Goal: Check status: Check status

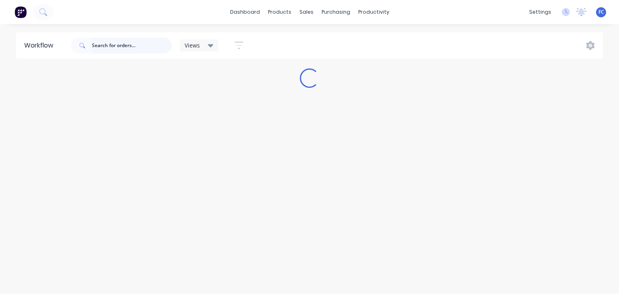
click at [117, 49] on input "text" at bounding box center [132, 45] width 80 height 16
type input "k&f"
click at [110, 48] on input "k&f" at bounding box center [132, 45] width 80 height 16
click at [118, 43] on input "k&f" at bounding box center [132, 45] width 80 height 16
click at [300, 9] on div "sales" at bounding box center [306, 12] width 22 height 12
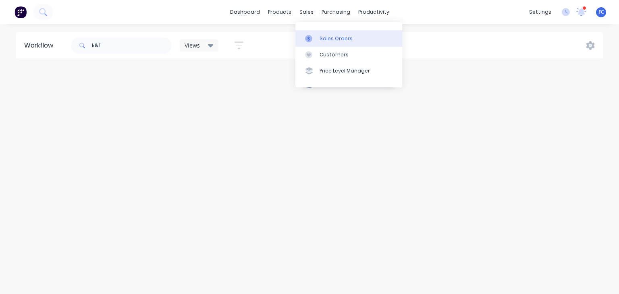
click at [318, 37] on link "Sales Orders" at bounding box center [348, 38] width 107 height 16
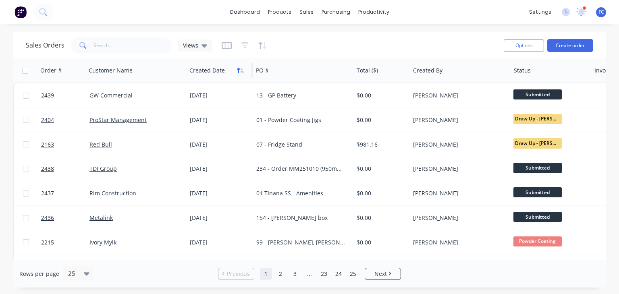
click at [237, 68] on icon "button" at bounding box center [240, 70] width 7 height 6
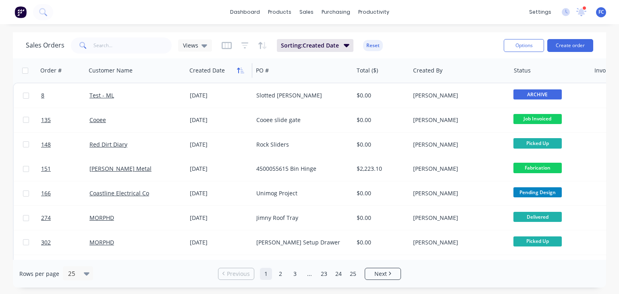
click at [238, 68] on icon "button" at bounding box center [238, 71] width 3 height 6
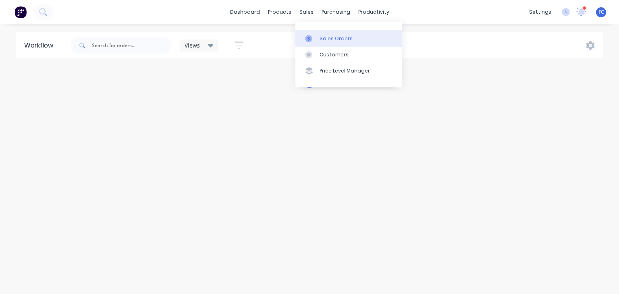
click at [320, 37] on div "Sales Orders" at bounding box center [336, 38] width 33 height 7
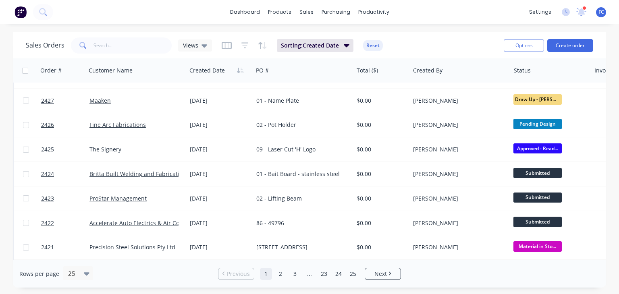
scroll to position [197, 0]
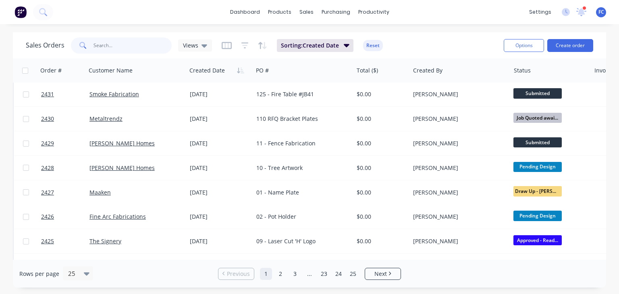
click at [109, 49] on input "text" at bounding box center [133, 45] width 79 height 16
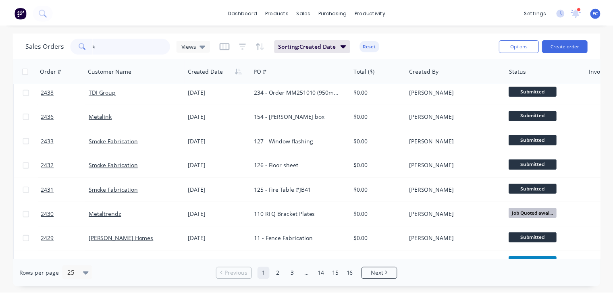
scroll to position [0, 0]
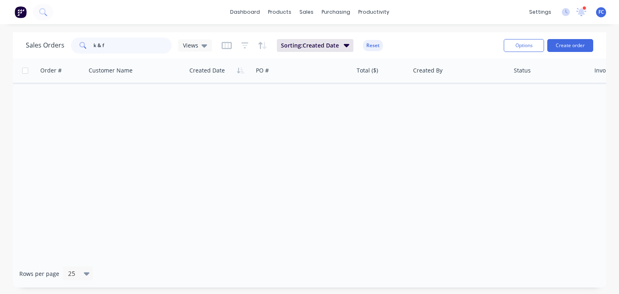
click at [50, 43] on div "Sales Orders k & f Views" at bounding box center [119, 45] width 186 height 16
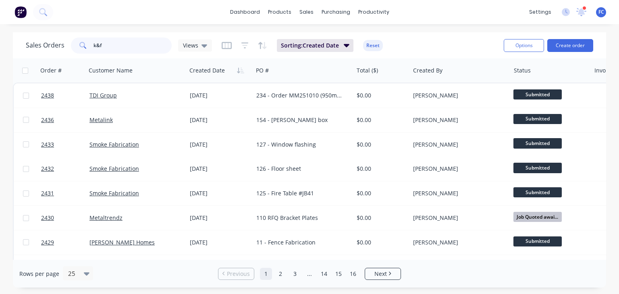
type input "k&f"
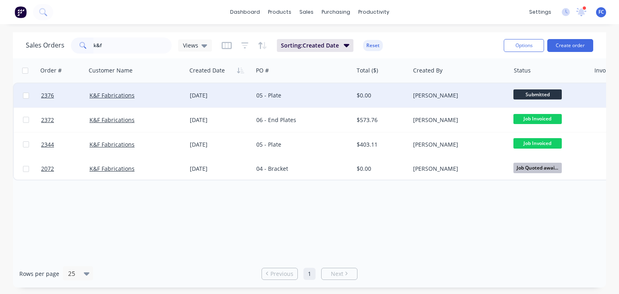
click at [152, 94] on div "K&F Fabrications" at bounding box center [133, 96] width 89 height 8
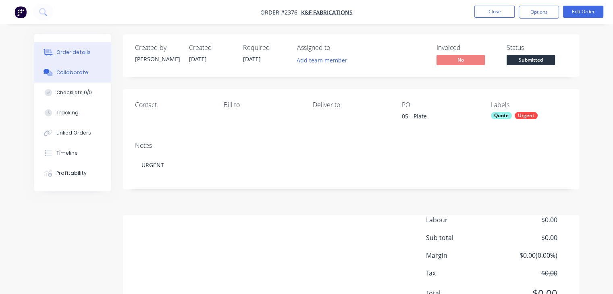
click at [61, 70] on div "Collaborate" at bounding box center [72, 72] width 32 height 7
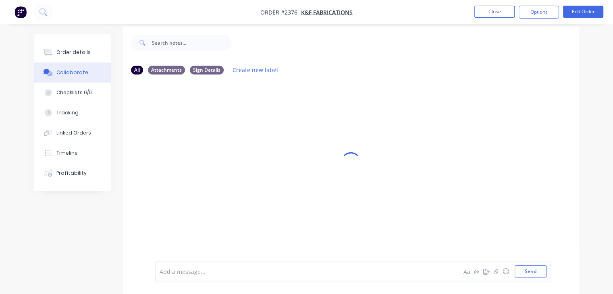
scroll to position [12, 0]
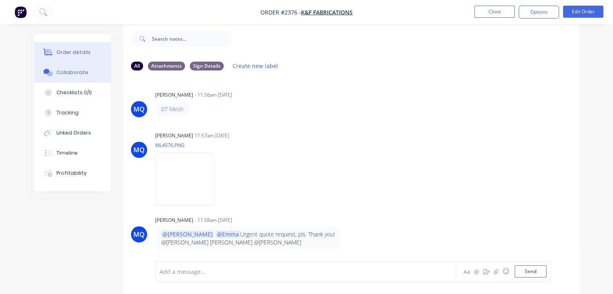
click at [59, 50] on div "Order details" at bounding box center [73, 52] width 34 height 7
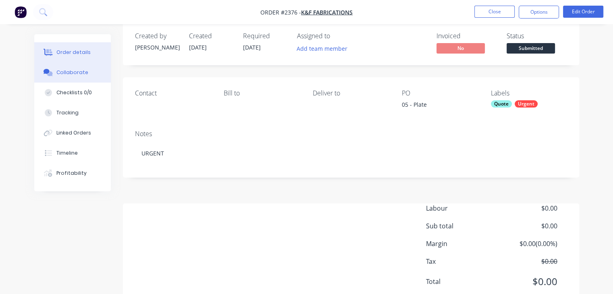
click at [71, 73] on div "Collaborate" at bounding box center [72, 72] width 32 height 7
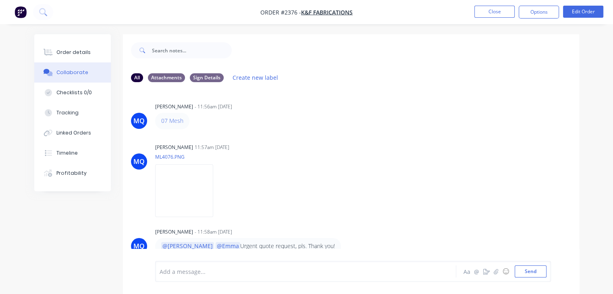
scroll to position [1, 0]
click at [73, 56] on button "Order details" at bounding box center [72, 52] width 77 height 20
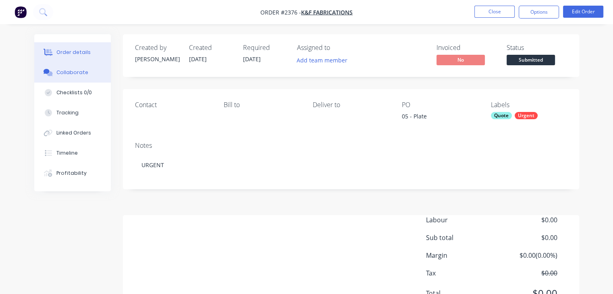
click at [65, 68] on button "Collaborate" at bounding box center [72, 72] width 77 height 20
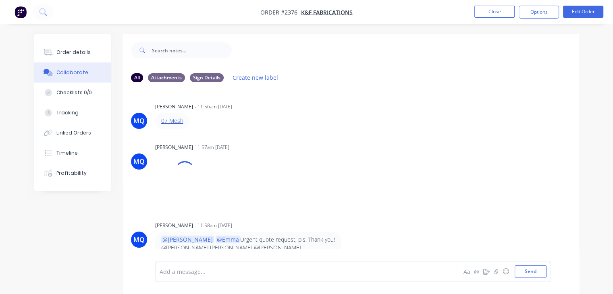
drag, startPoint x: 173, startPoint y: 116, endPoint x: 165, endPoint y: 122, distance: 9.5
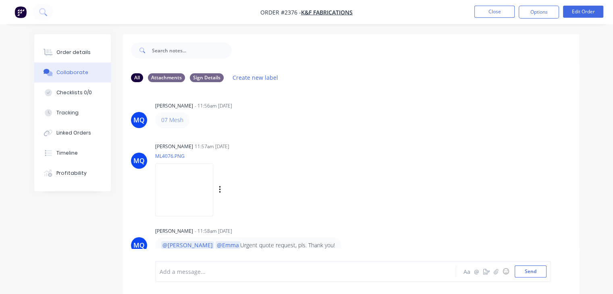
scroll to position [1, 0]
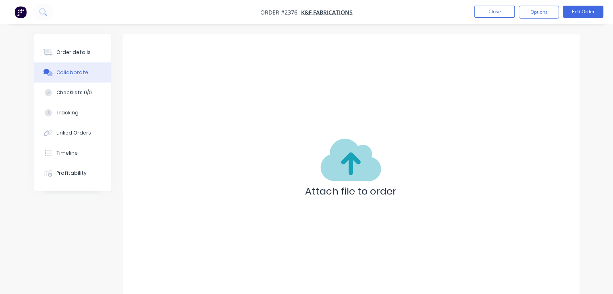
drag, startPoint x: 495, startPoint y: 19, endPoint x: 475, endPoint y: 33, distance: 24.9
click at [495, 19] on nav "Order #2376 - K&F Fabrications Close Options Edit Order" at bounding box center [306, 12] width 613 height 24
click at [487, 16] on button "Close" at bounding box center [494, 12] width 40 height 12
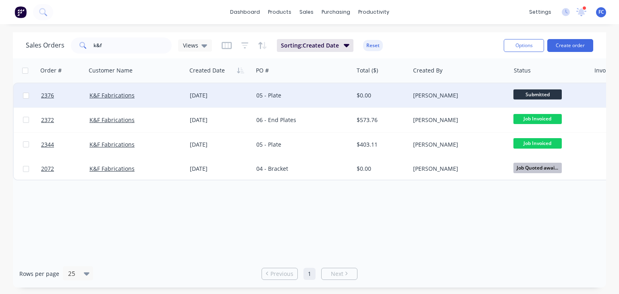
click at [139, 99] on div "K&F Fabrications" at bounding box center [136, 95] width 100 height 24
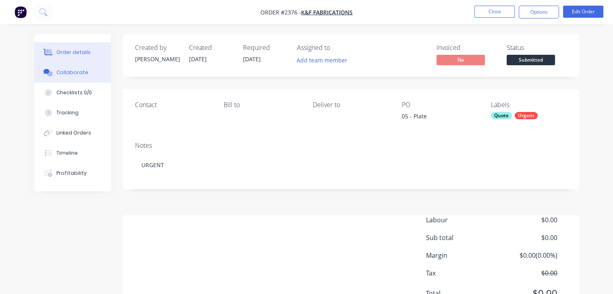
click at [71, 79] on button "Collaborate" at bounding box center [72, 72] width 77 height 20
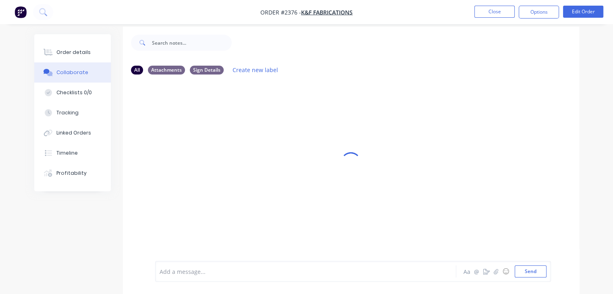
scroll to position [12, 0]
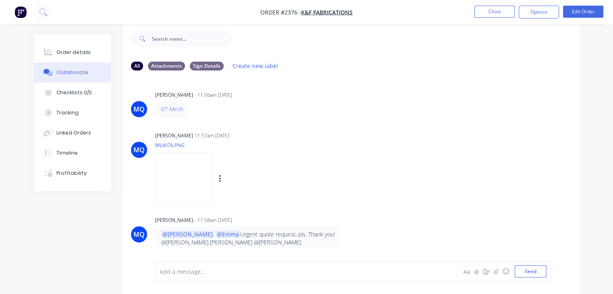
click at [172, 179] on img at bounding box center [184, 179] width 58 height 53
click at [179, 172] on img at bounding box center [184, 179] width 58 height 53
click at [176, 173] on img at bounding box center [184, 179] width 58 height 53
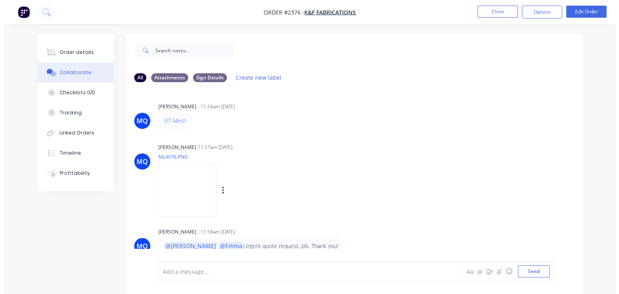
scroll to position [0, 0]
click at [213, 189] on img at bounding box center [184, 190] width 58 height 53
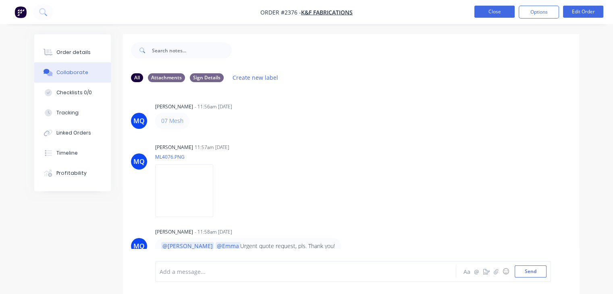
click at [495, 12] on button "Close" at bounding box center [494, 12] width 40 height 12
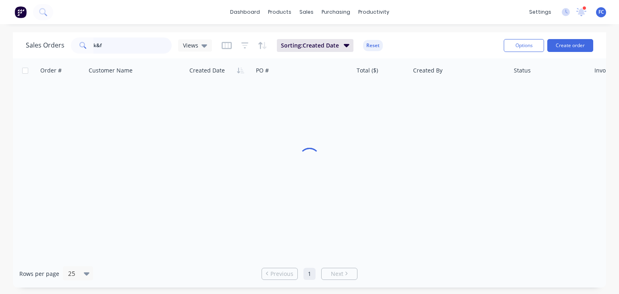
click at [42, 51] on div "Sales Orders k&f Views" at bounding box center [119, 45] width 186 height 16
